Goal: Task Accomplishment & Management: Use online tool/utility

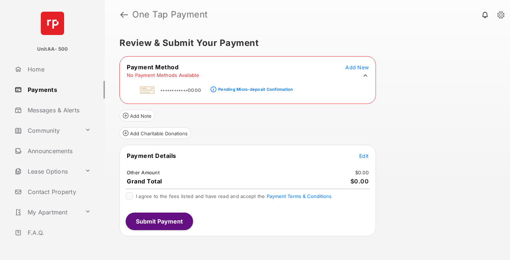
click at [255, 87] on div "Pending Micro-deposit Confirmation" at bounding box center [255, 89] width 75 height 5
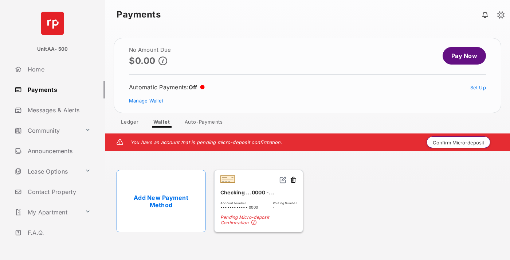
click at [459, 142] on button "Confirm Micro-deposit" at bounding box center [459, 142] width 64 height 12
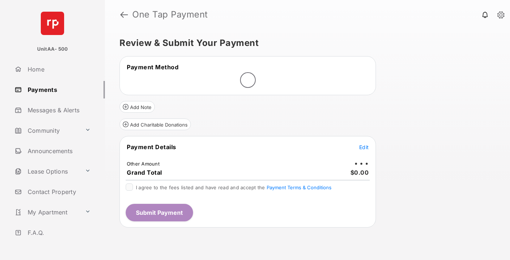
click at [364, 147] on span "Edit" at bounding box center [364, 147] width 9 height 6
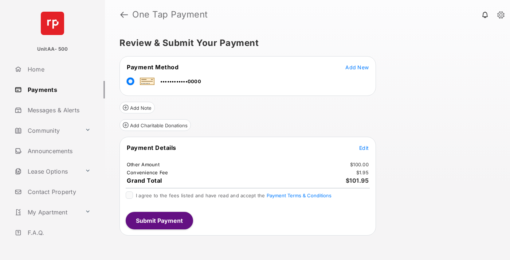
click at [364, 148] on span "Edit" at bounding box center [364, 148] width 9 height 6
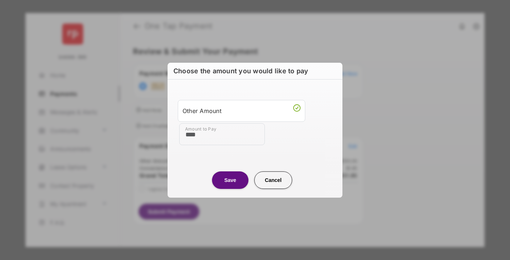
click at [230, 180] on button "Save" at bounding box center [230, 180] width 36 height 18
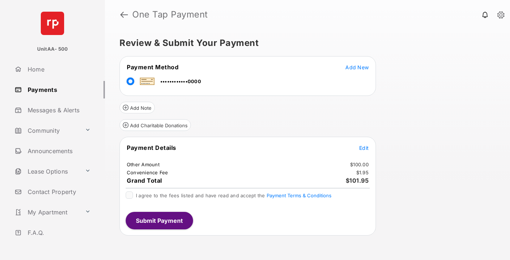
click at [159, 220] on button "Submit Payment" at bounding box center [159, 221] width 67 height 18
